Goal: Transaction & Acquisition: Order Labs

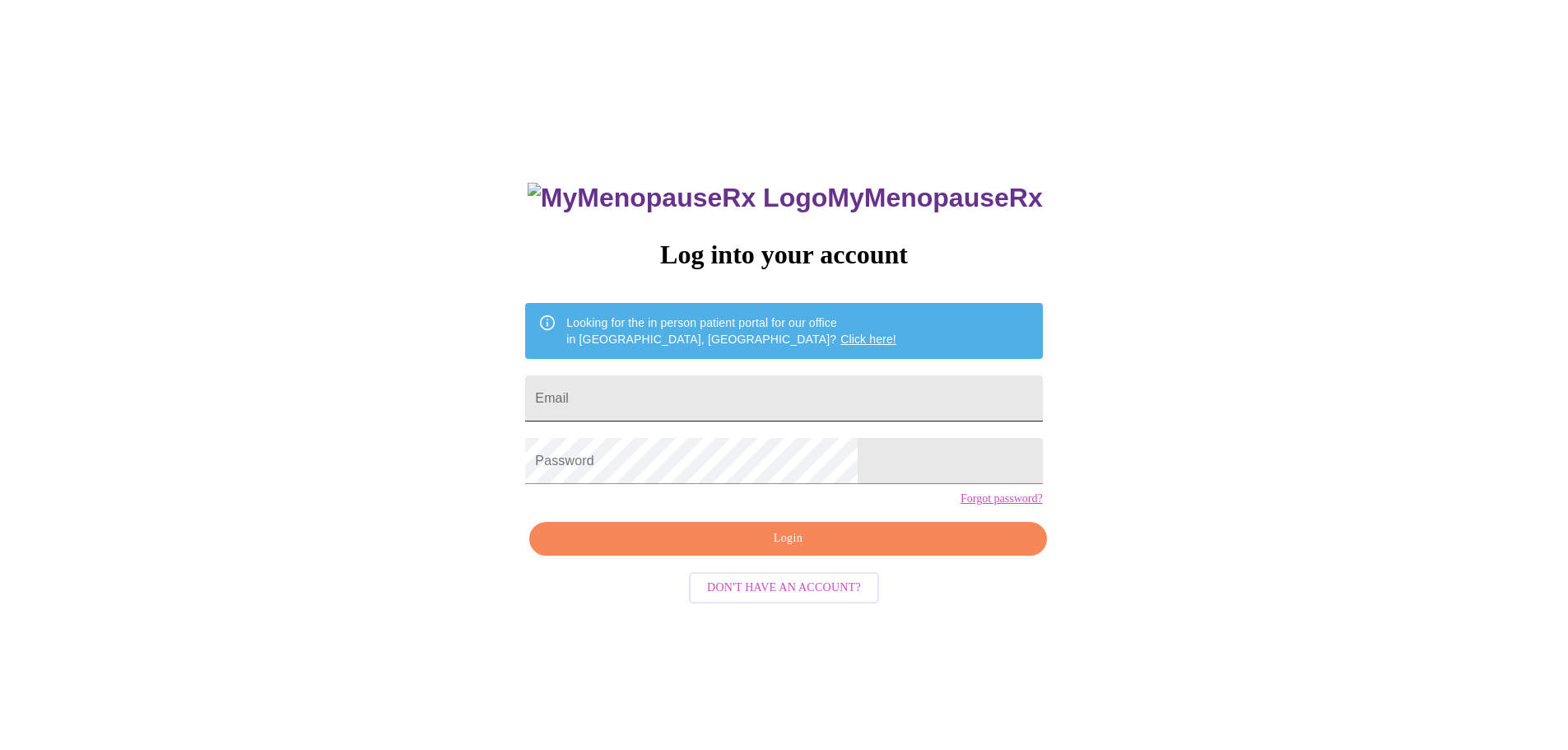
click at [664, 396] on input "Email" at bounding box center [784, 398] width 517 height 46
type input "[PERSON_NAME][EMAIL_ADDRESS][DOMAIN_NAME]"
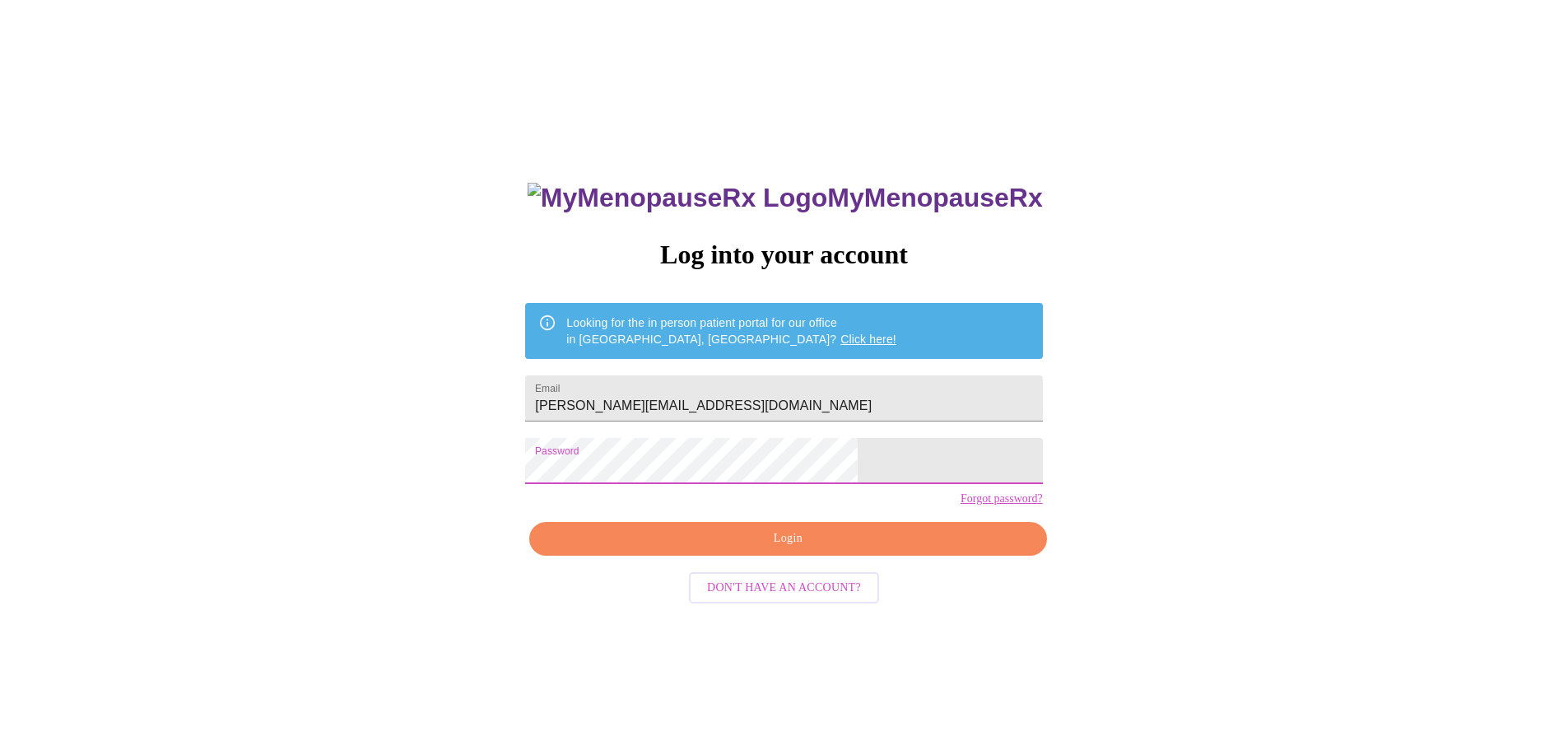
click at [736, 549] on span "Login" at bounding box center [788, 538] width 479 height 21
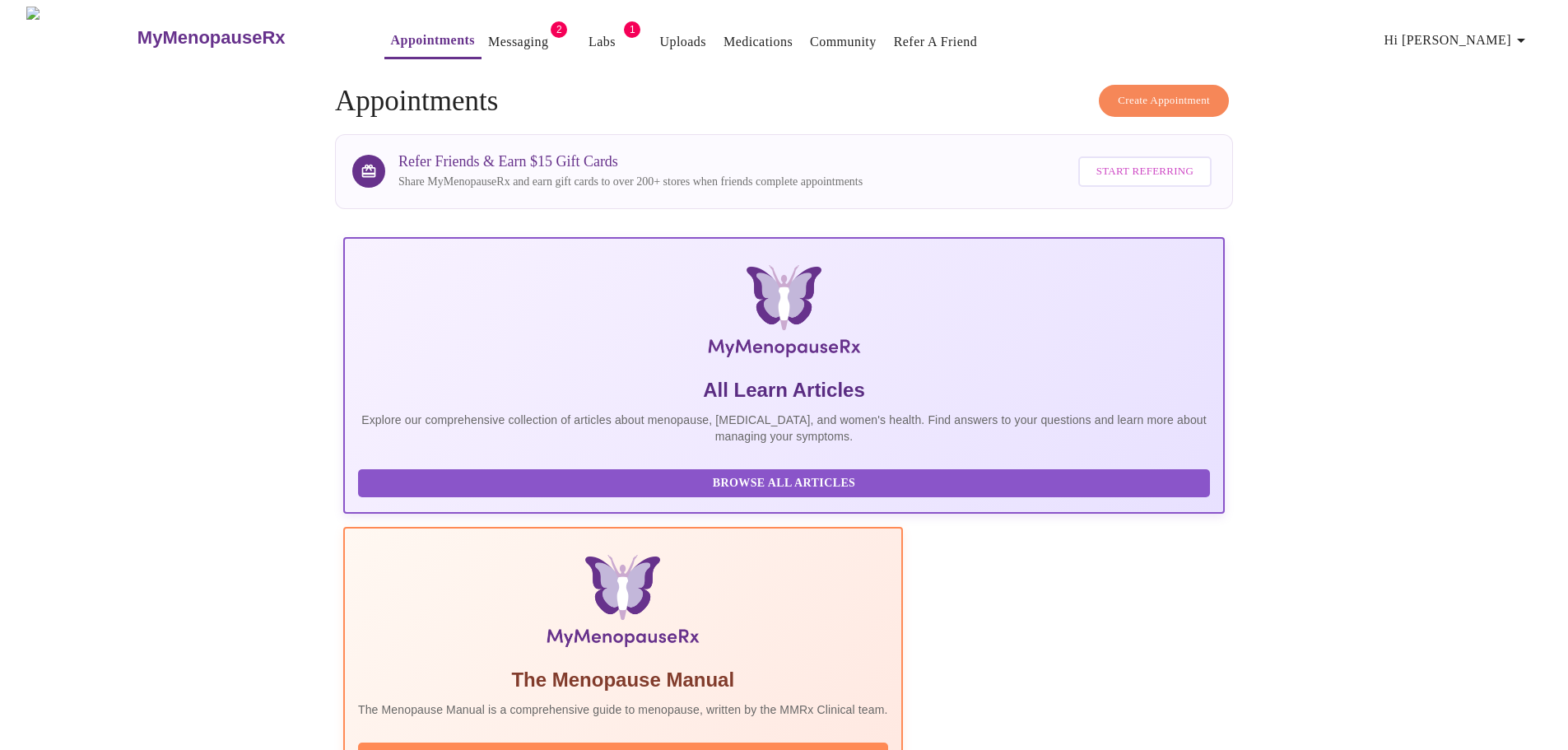
click at [589, 32] on link "Labs" at bounding box center [603, 41] width 28 height 23
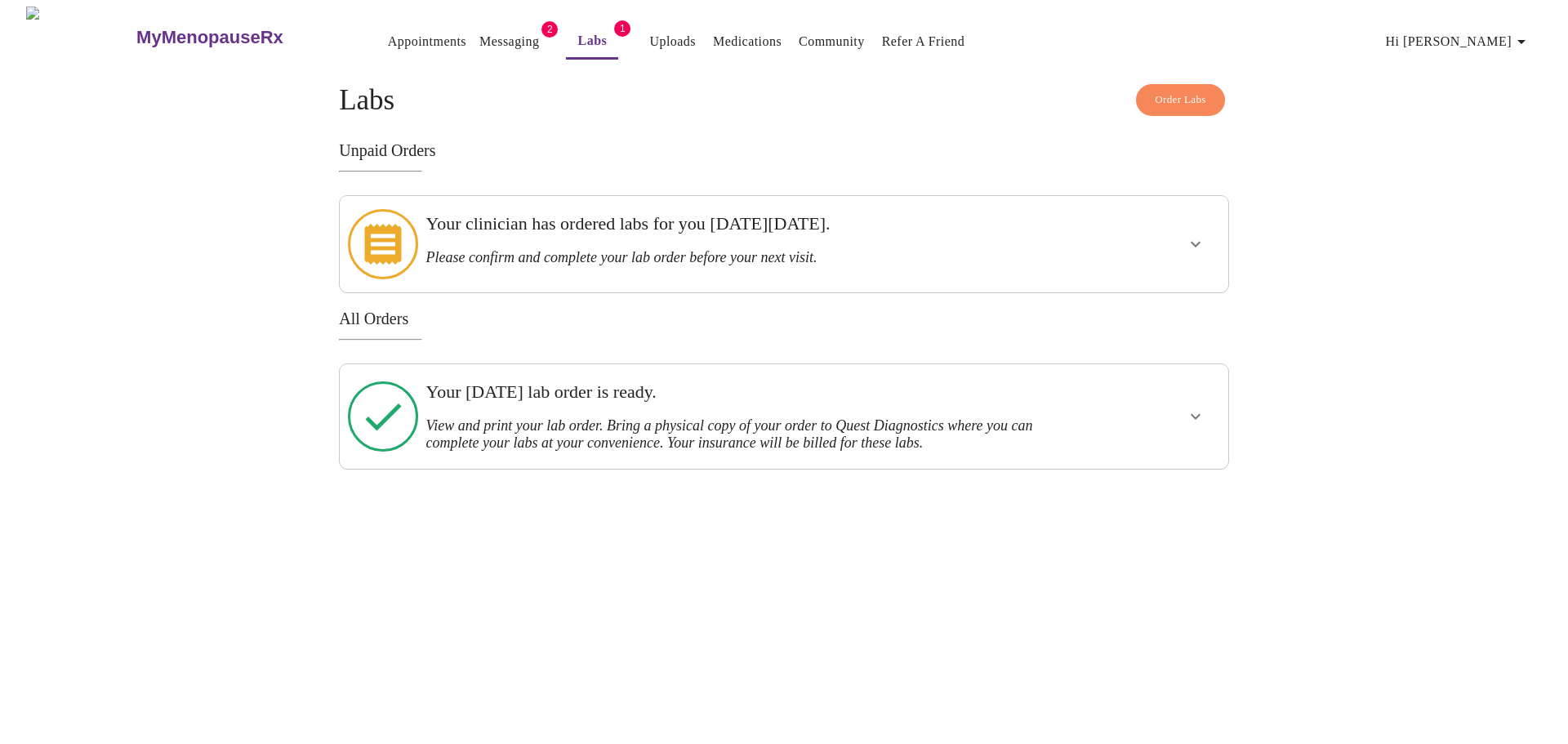
click at [976, 249] on h3 "Please confirm and complete your lab order before your next visit." at bounding box center [740, 258] width 631 height 18
click at [1201, 237] on icon "show more" at bounding box center [1195, 244] width 20 height 20
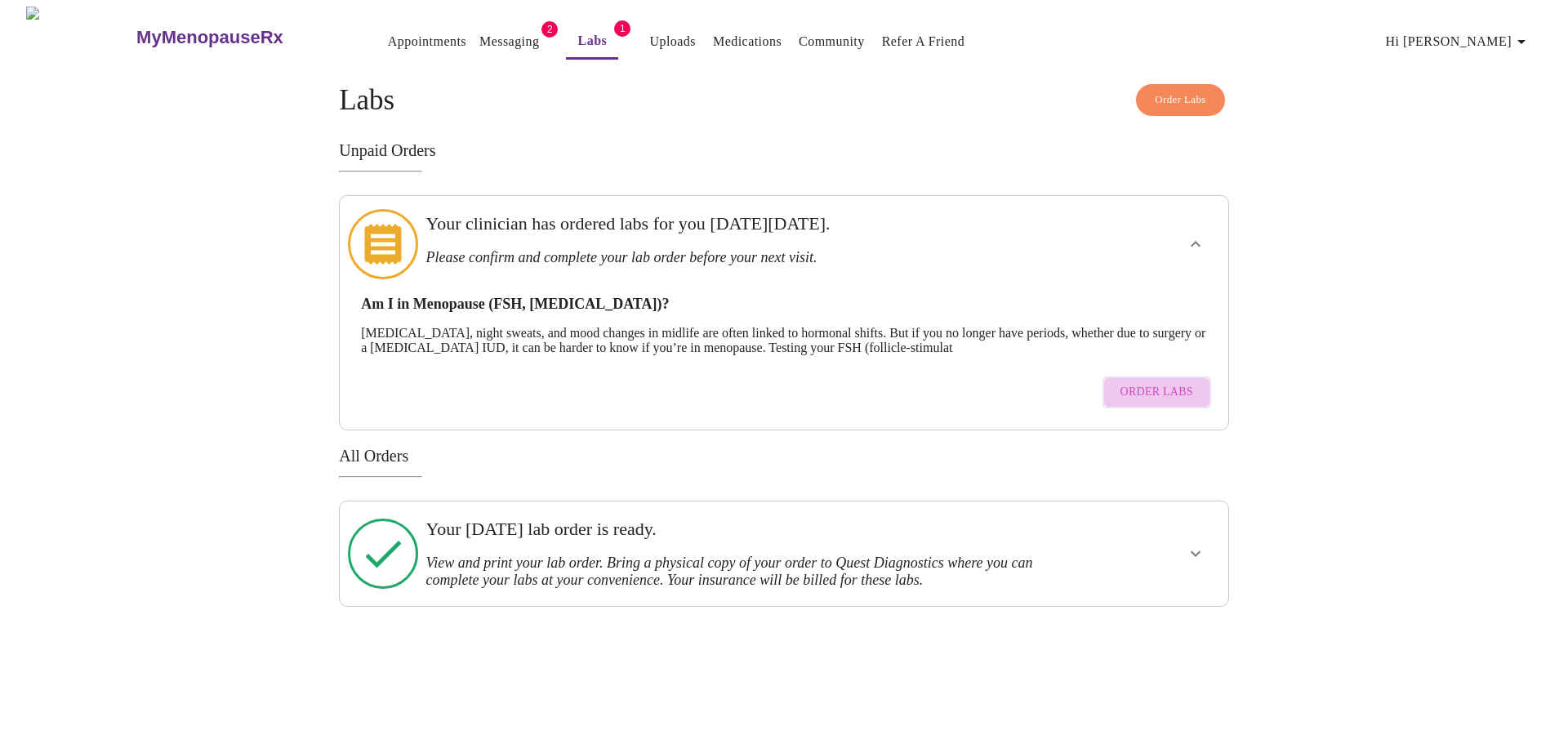
click at [1181, 382] on span "Order Labs" at bounding box center [1156, 392] width 72 height 21
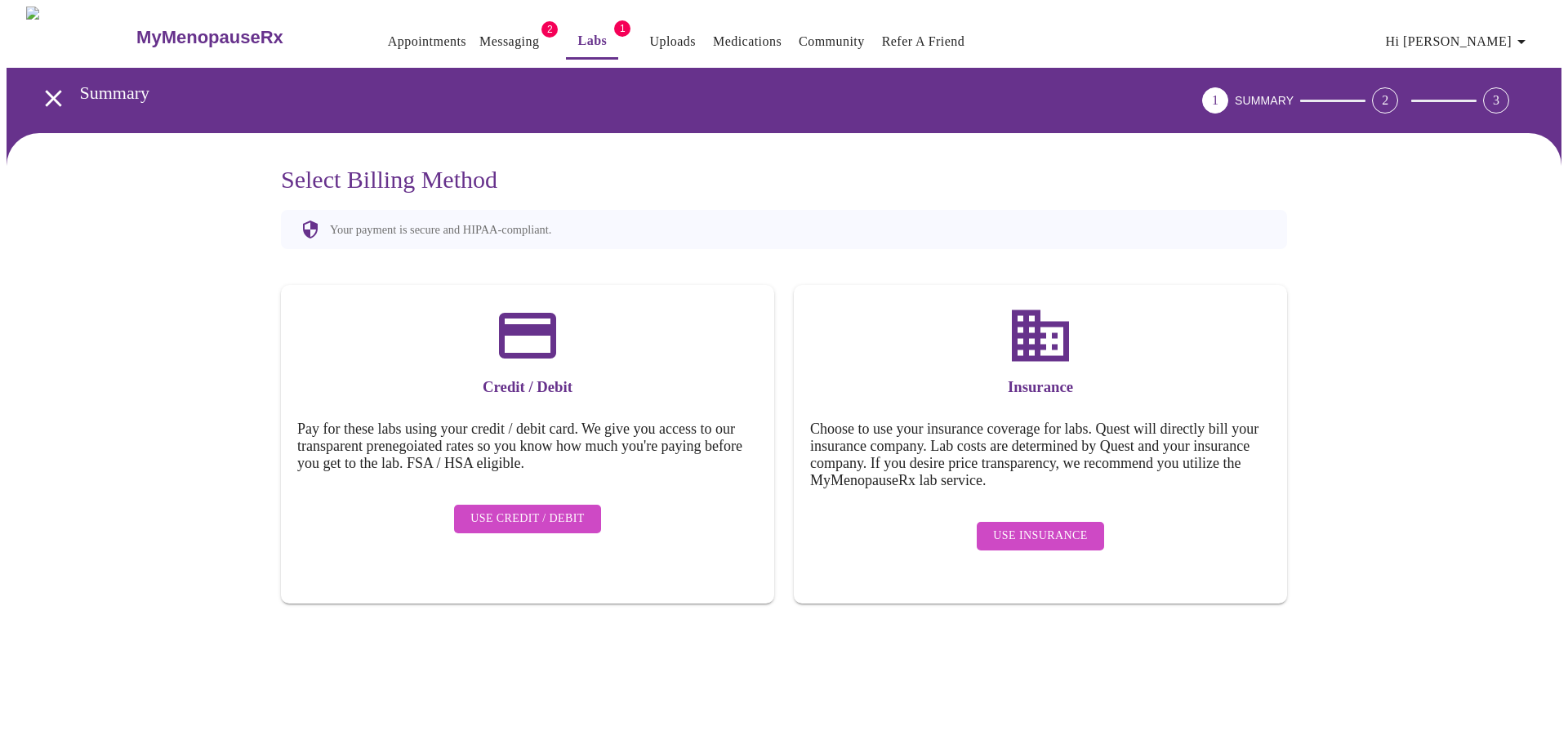
click at [493, 30] on link "Messaging" at bounding box center [509, 41] width 60 height 22
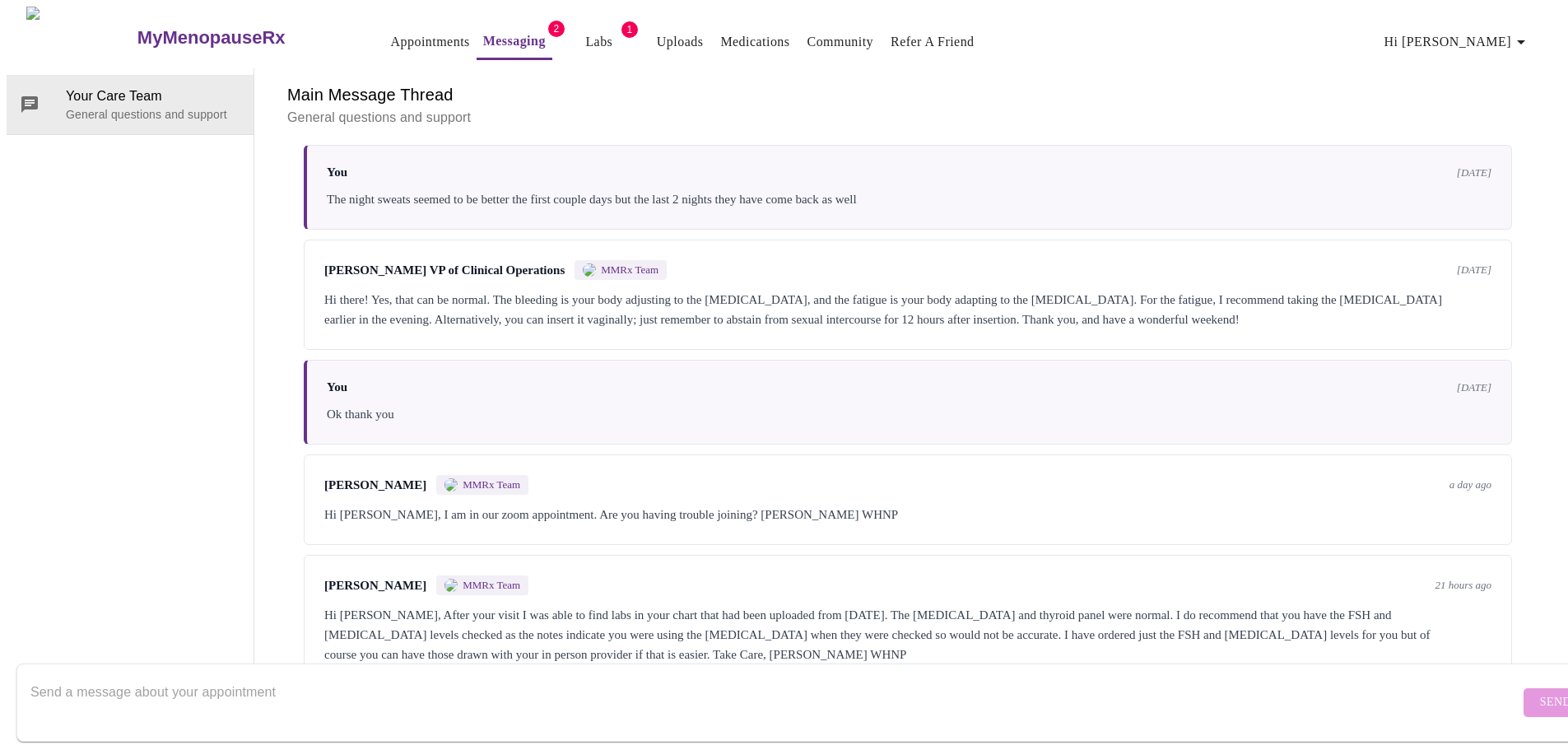
scroll to position [940, 0]
